Goal: Communication & Community: Answer question/provide support

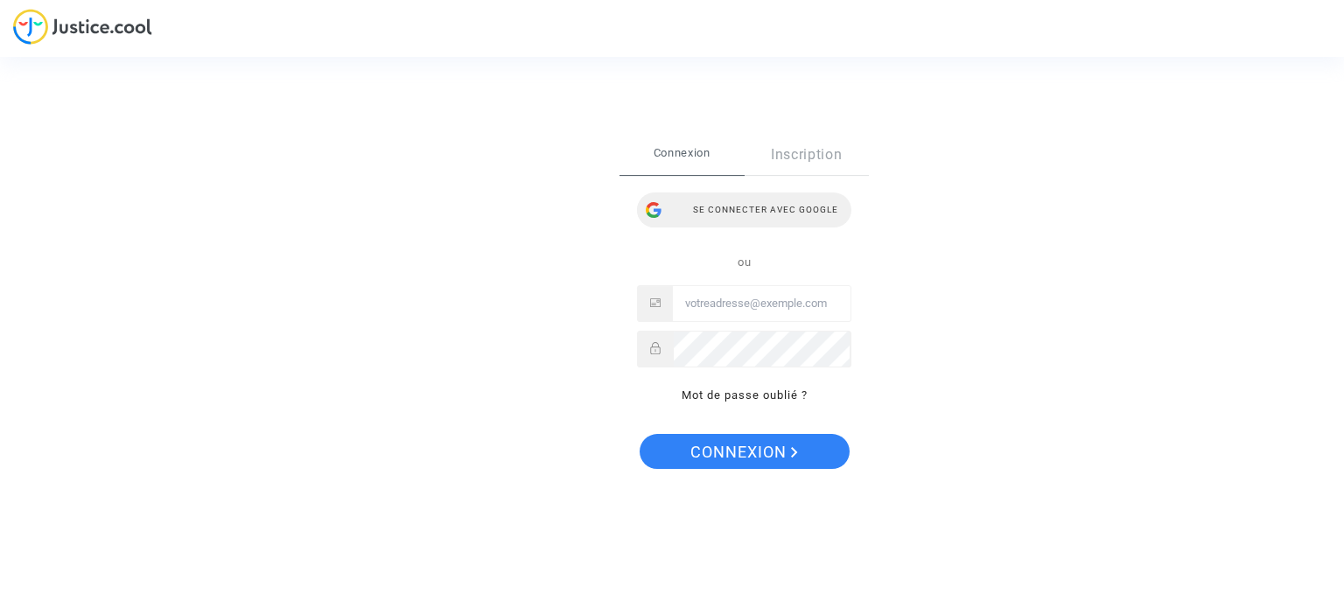
click at [784, 202] on div "Se connecter avec Google" at bounding box center [744, 210] width 214 height 35
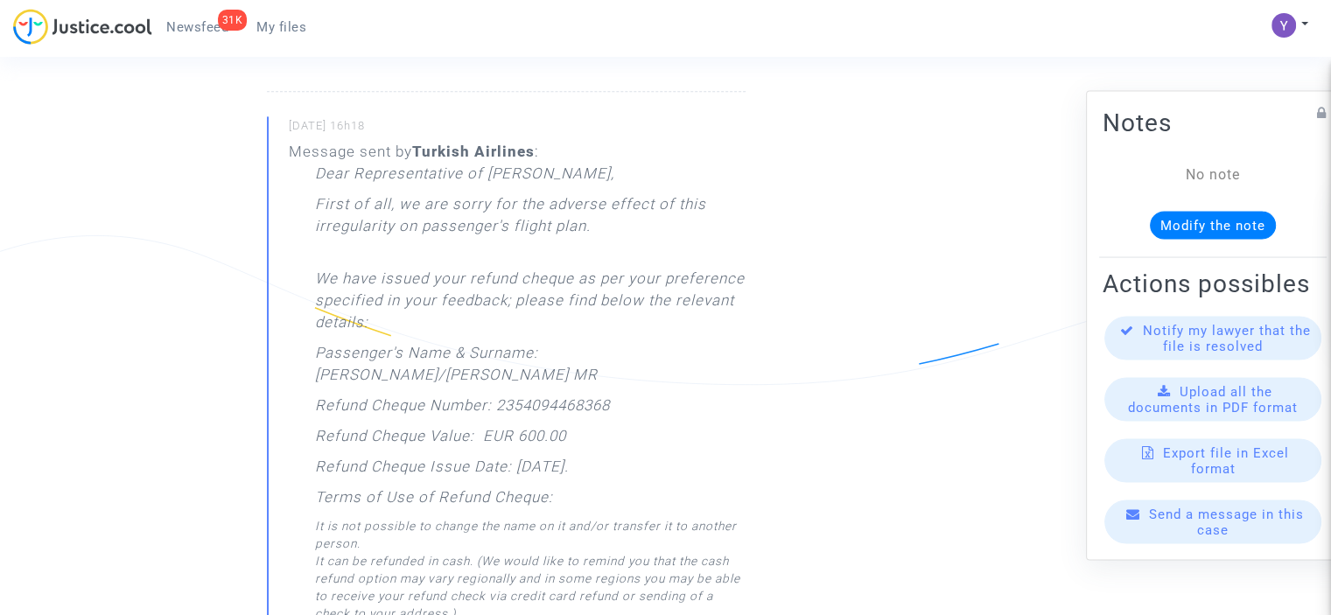
scroll to position [2363, 0]
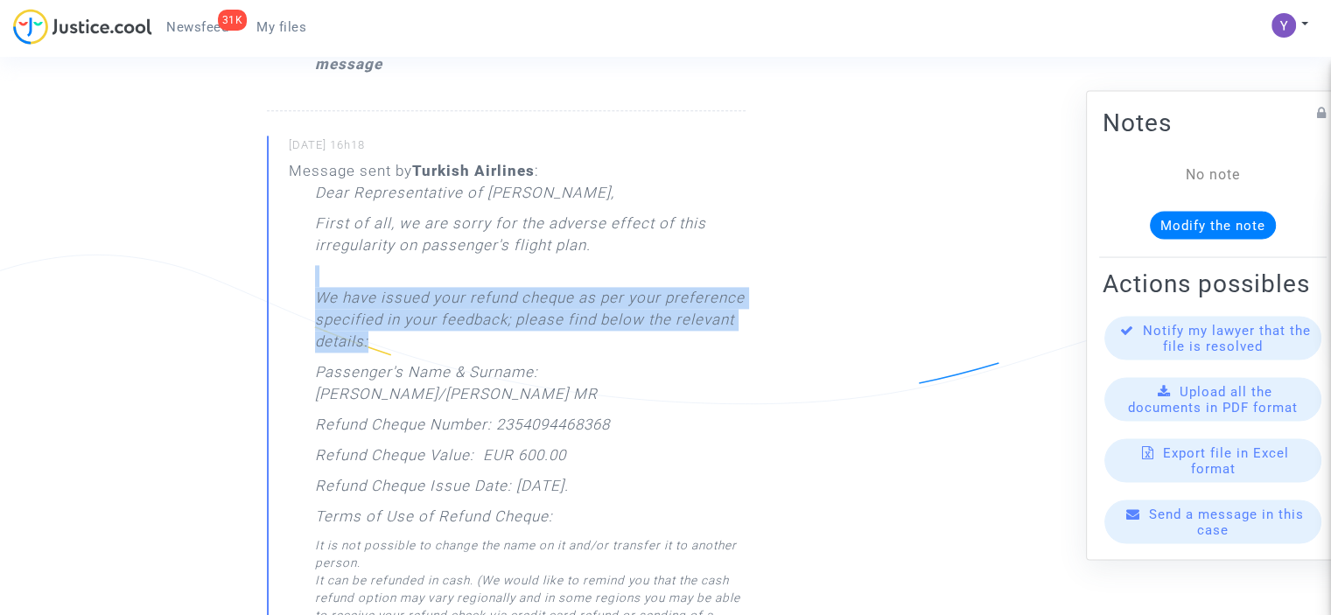
drag, startPoint x: 292, startPoint y: 343, endPoint x: 494, endPoint y: 378, distance: 205.2
click at [494, 378] on div "Message sent by Turkish Airlines : Dear Representative of [PERSON_NAME], First …" at bounding box center [517, 523] width 457 height 726
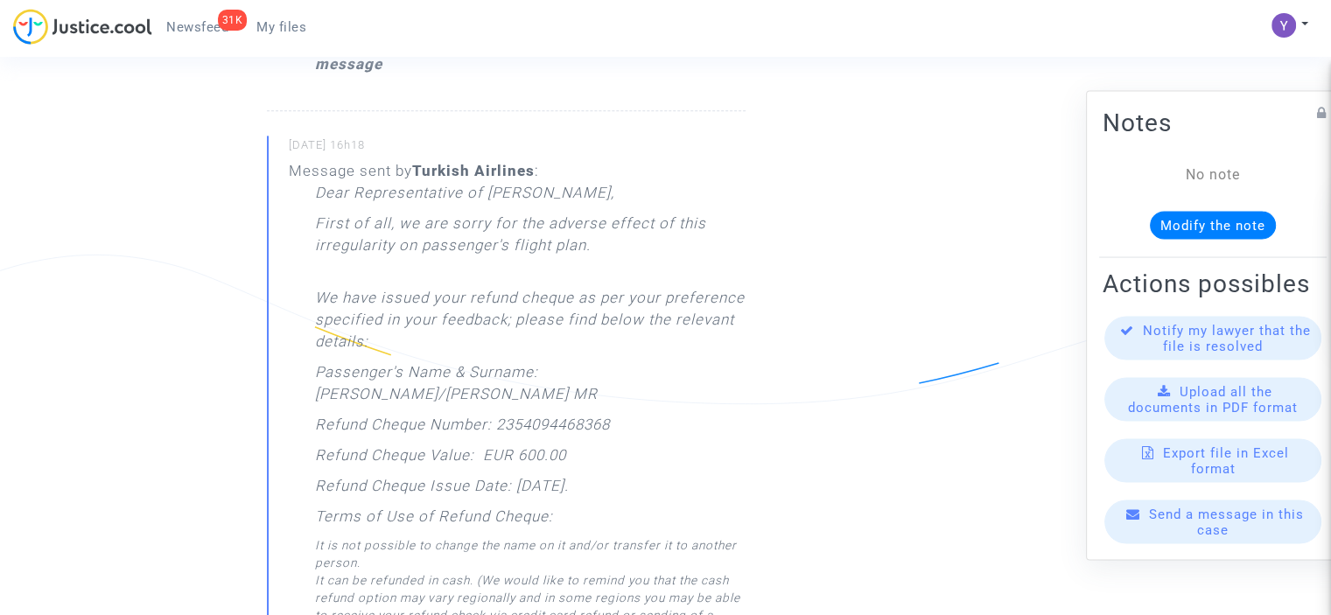
click at [539, 430] on p "Refund Cheque Number: 2354094468368" at bounding box center [462, 429] width 295 height 31
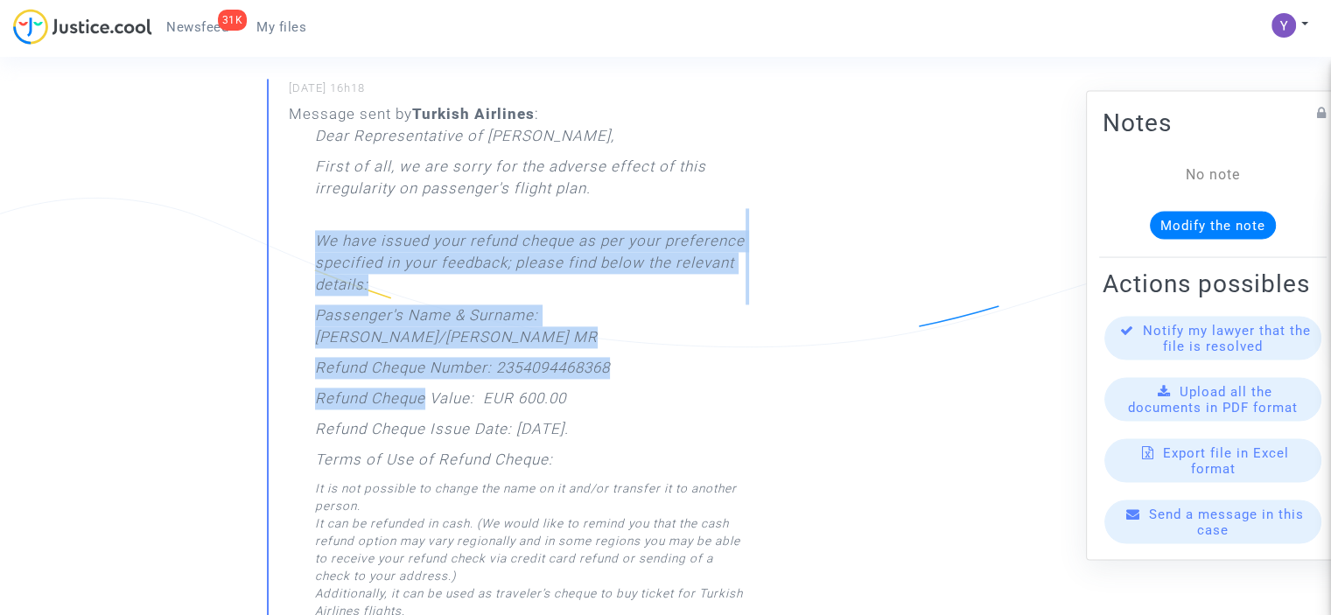
scroll to position [2450, 0]
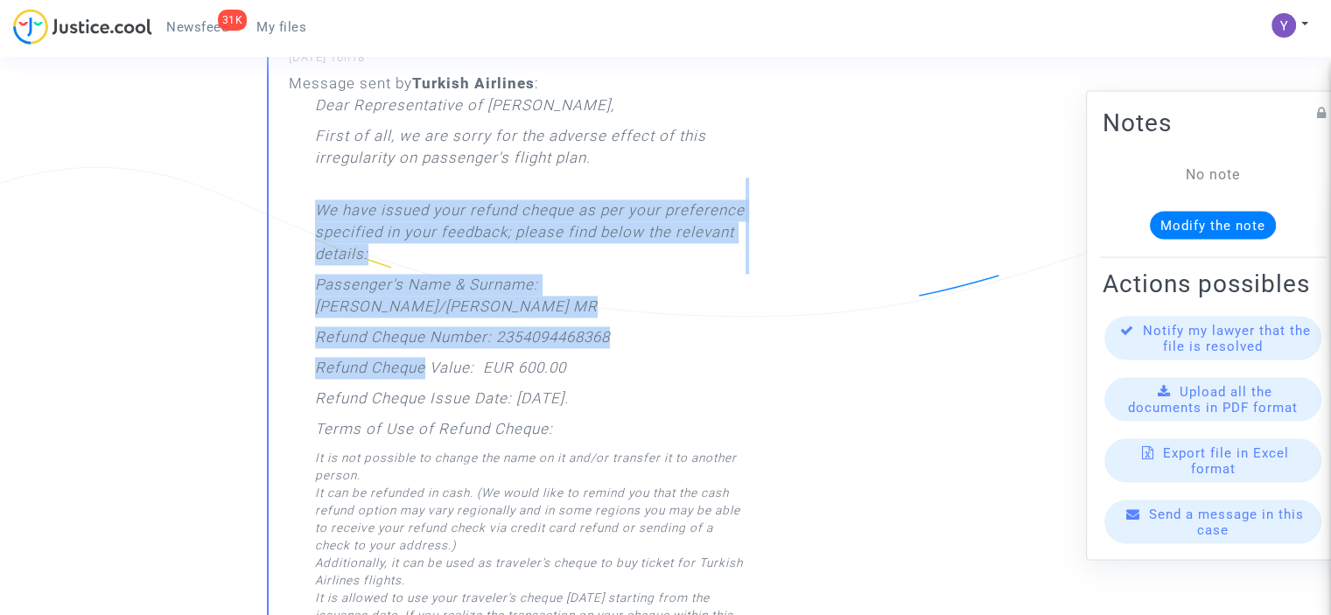
drag, startPoint x: 316, startPoint y: 321, endPoint x: 592, endPoint y: 363, distance: 279.7
click at [706, 415] on div "Dear Representative of [PERSON_NAME], First of all, we are sorry for the advers…" at bounding box center [530, 438] width 431 height 687
copy div "We have issued your refund cheque as per your preference specified in your feed…"
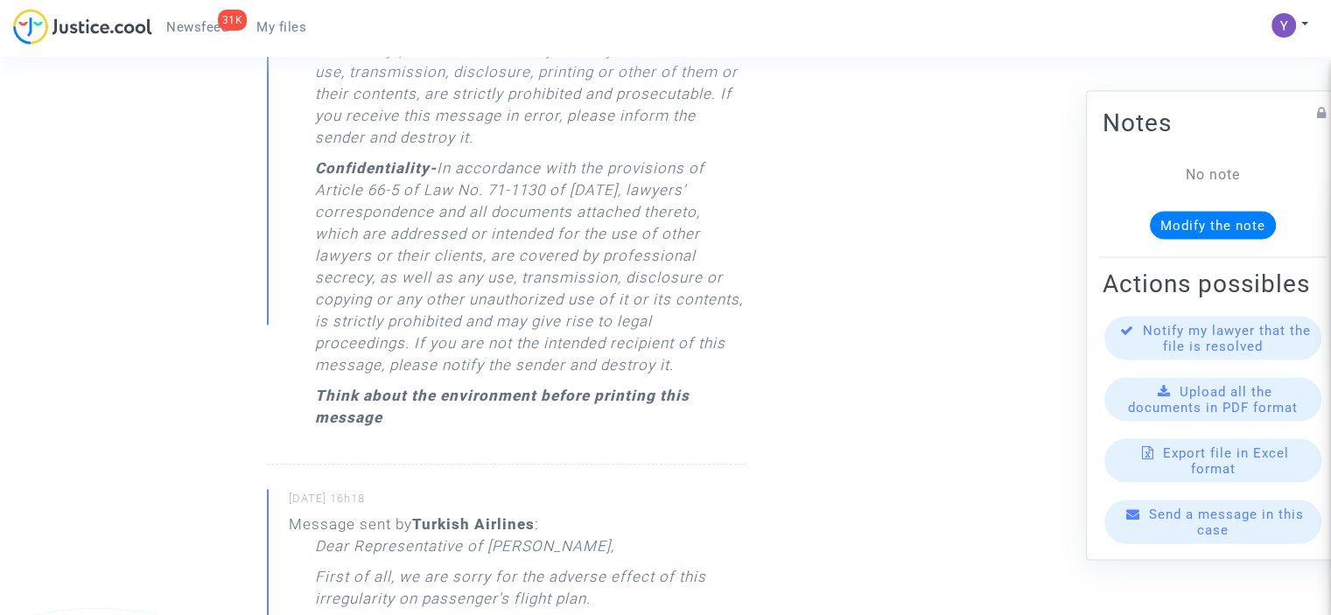
scroll to position [1925, 0]
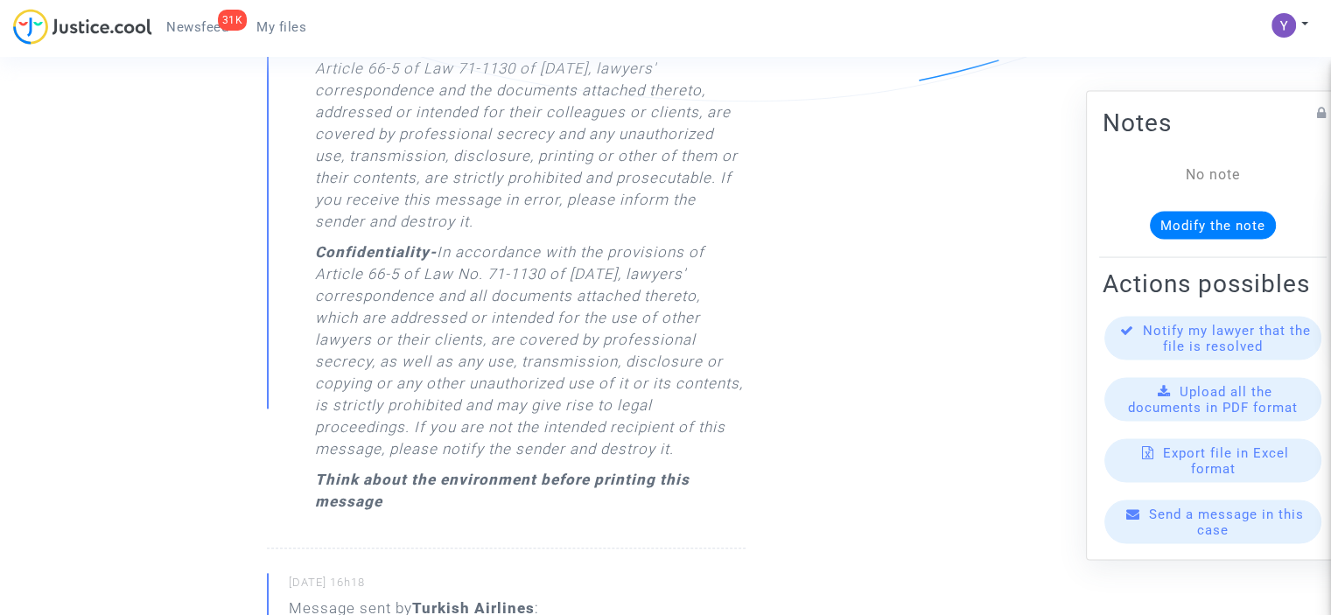
click at [1183, 541] on div "Send a message in this case" at bounding box center [1212, 522] width 217 height 44
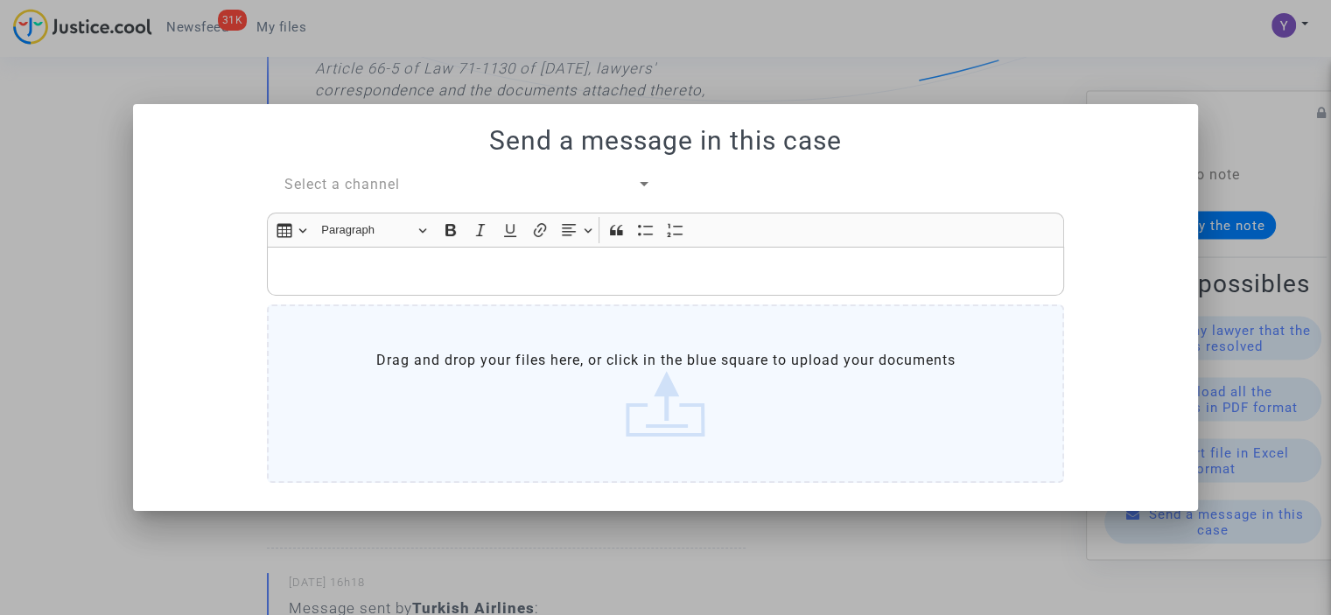
click at [375, 188] on span "Select a channel" at bounding box center [342, 184] width 116 height 17
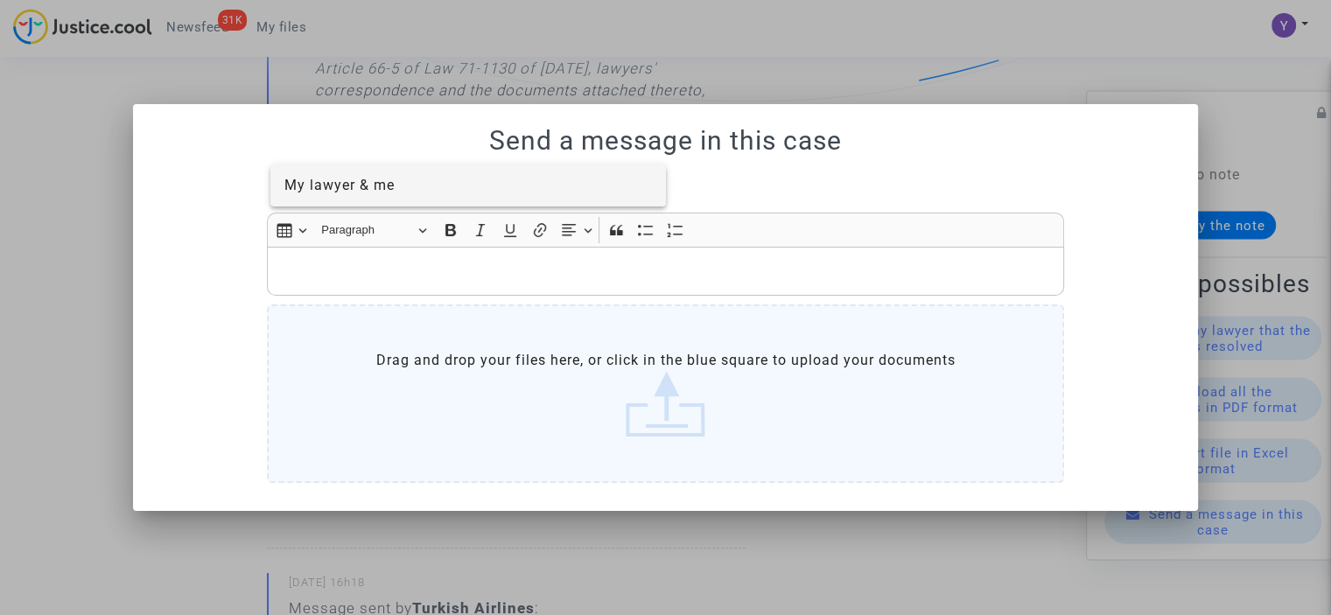
click at [364, 181] on span "My lawyer & me" at bounding box center [339, 185] width 110 height 17
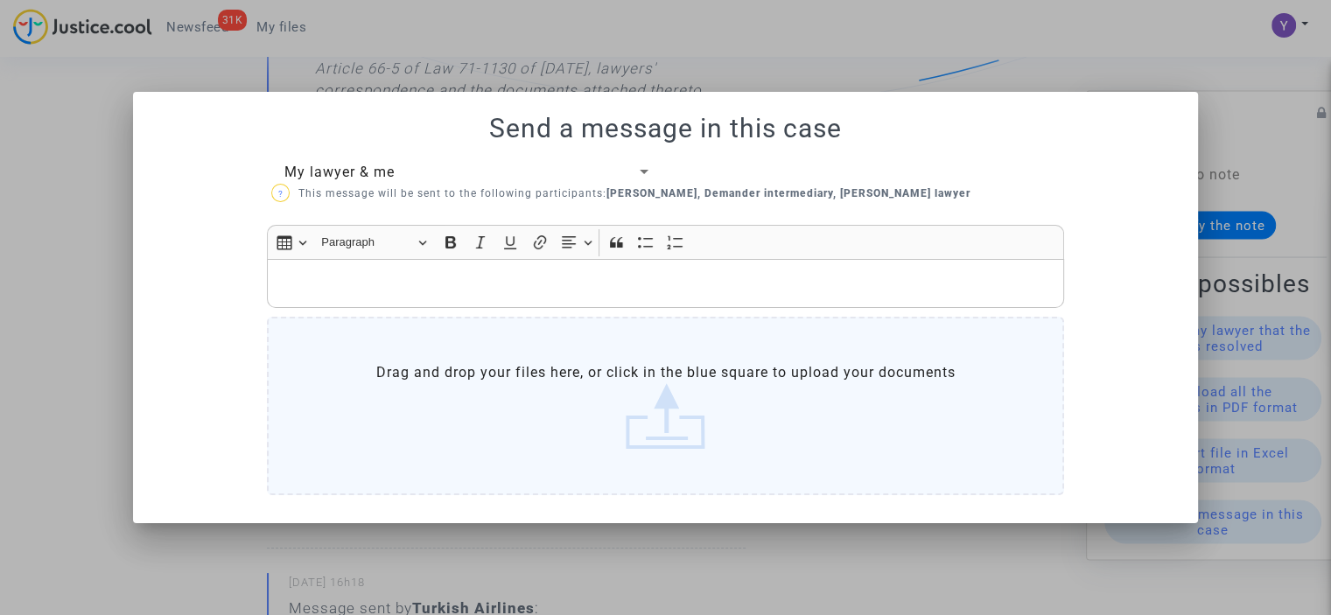
click at [348, 271] on div "Rich Text Editor, main" at bounding box center [665, 283] width 797 height 49
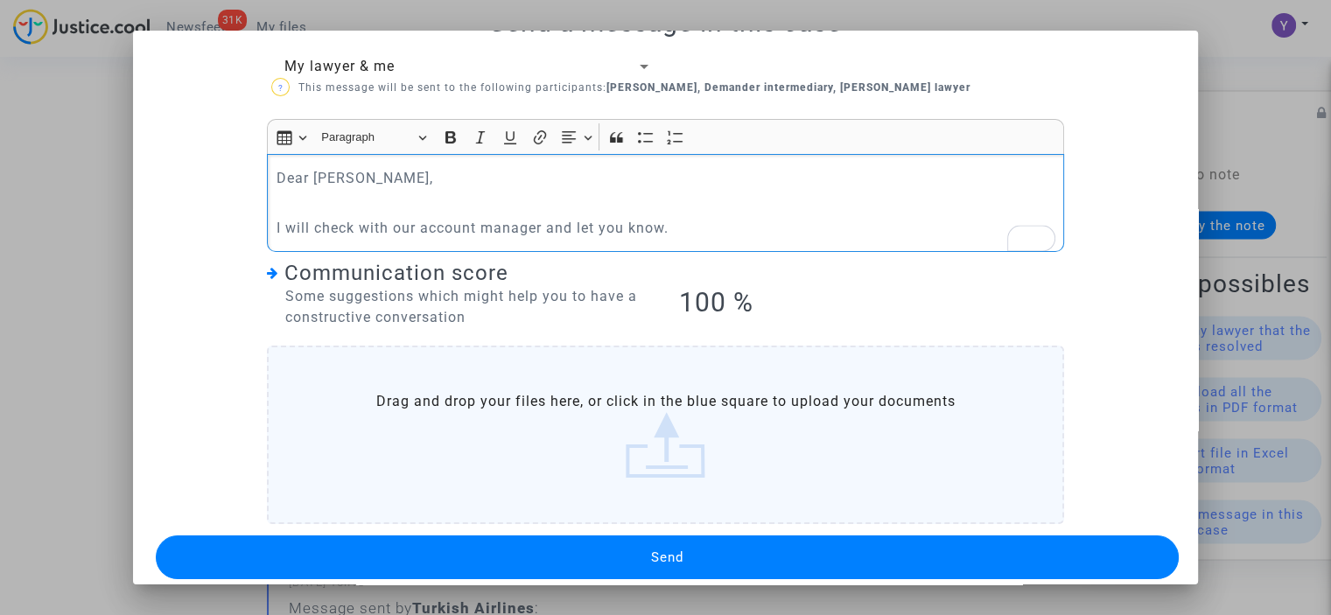
scroll to position [63, 0]
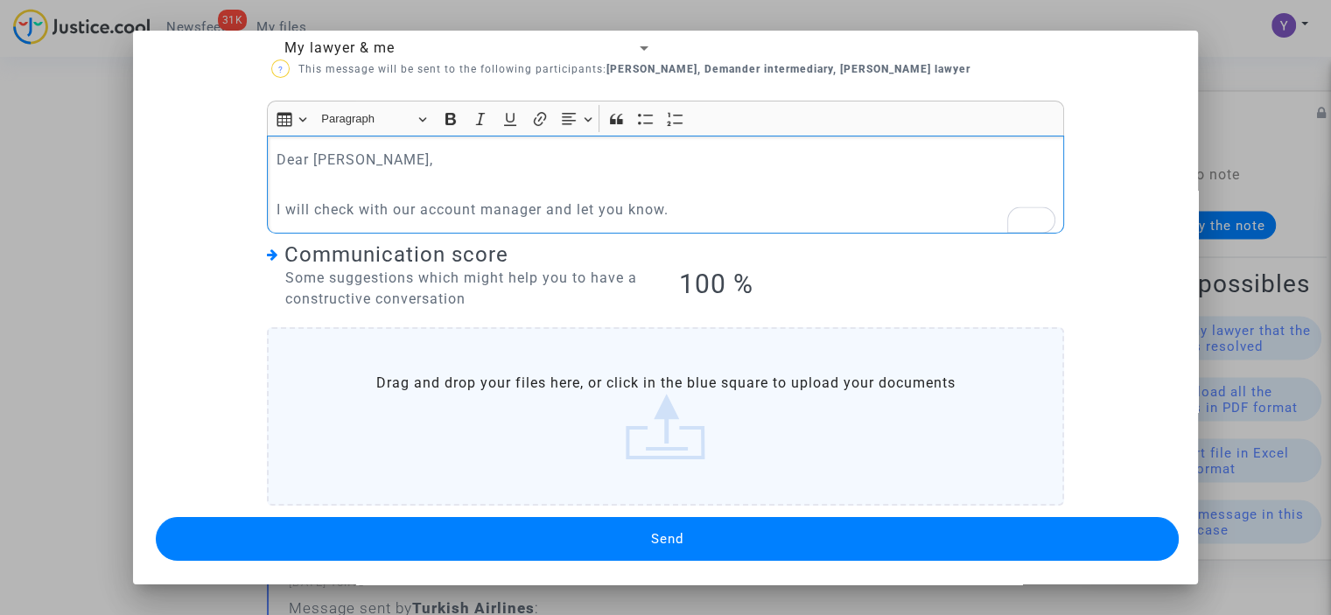
click at [613, 529] on button "Send" at bounding box center [667, 539] width 1023 height 44
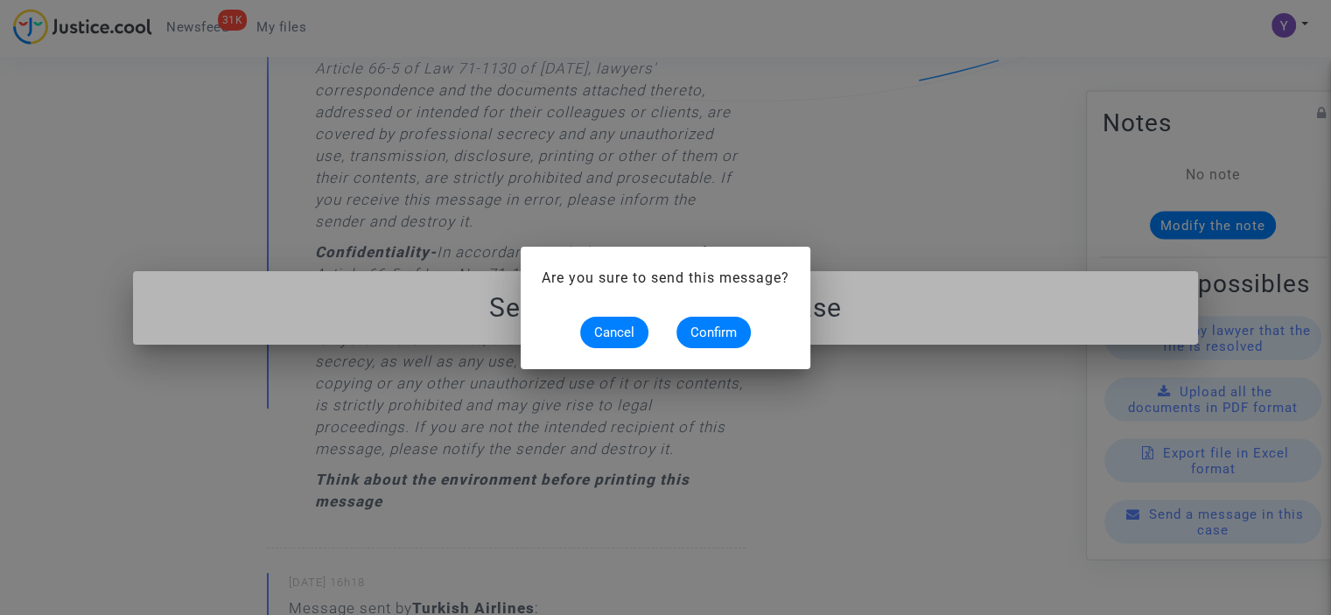
scroll to position [0, 0]
click at [723, 336] on span "Confirm" at bounding box center [713, 333] width 46 height 16
